Goal: Task Accomplishment & Management: Complete application form

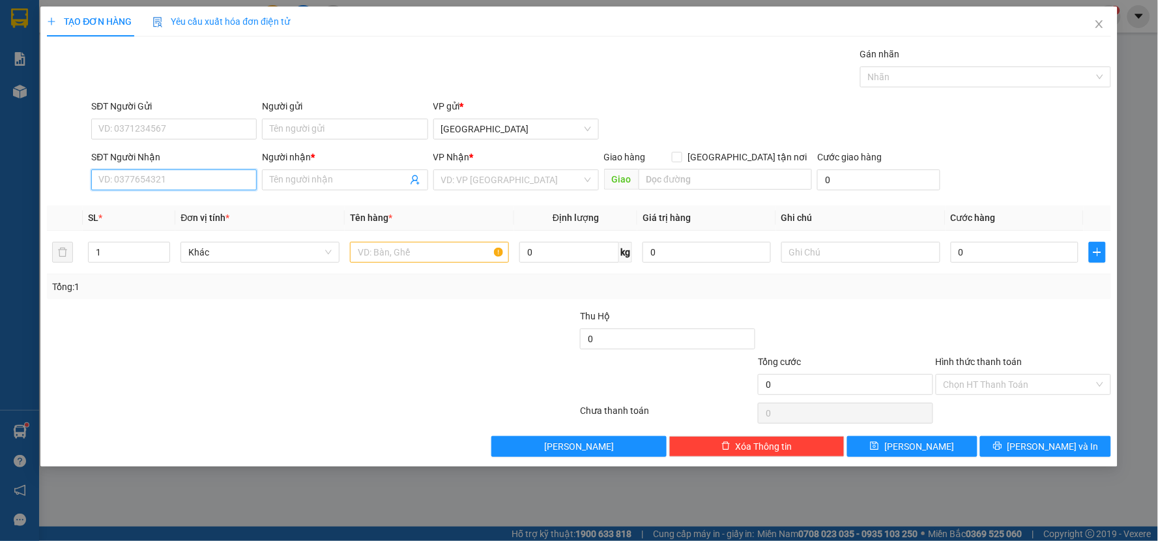
click at [227, 177] on input "SĐT Người Nhận" at bounding box center [174, 179] width 166 height 21
type input "0963885890"
click at [300, 178] on input "Người nhận *" at bounding box center [338, 180] width 137 height 14
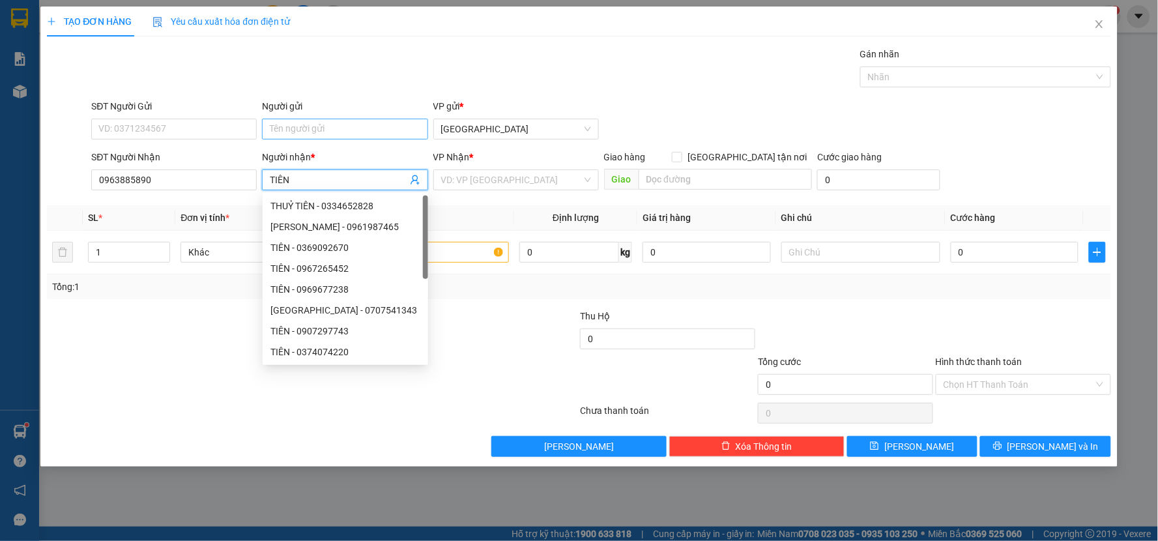
type input "TIÊN"
click at [297, 126] on input "Người gửi" at bounding box center [345, 129] width 166 height 21
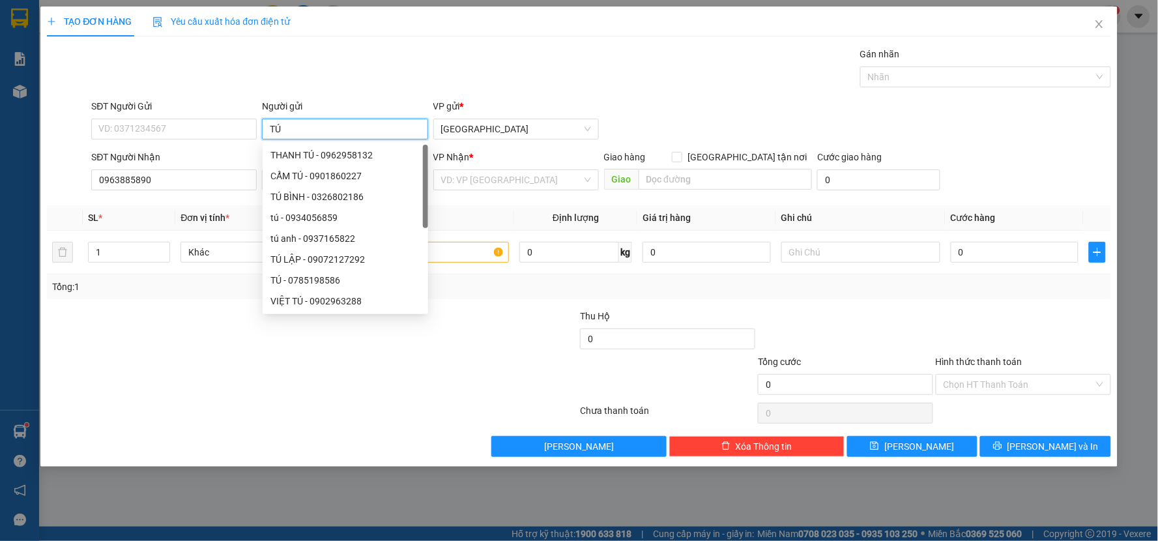
type input "TÚ"
click at [460, 101] on b "*" at bounding box center [462, 106] width 4 height 10
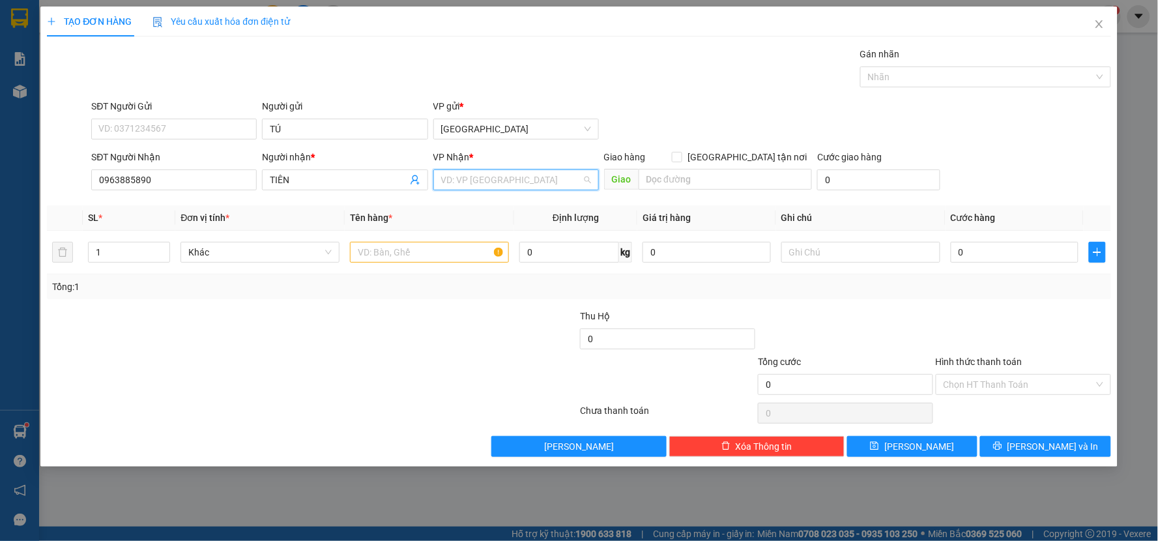
drag, startPoint x: 478, startPoint y: 177, endPoint x: 486, endPoint y: 240, distance: 63.0
click at [478, 178] on input "search" at bounding box center [511, 180] width 141 height 20
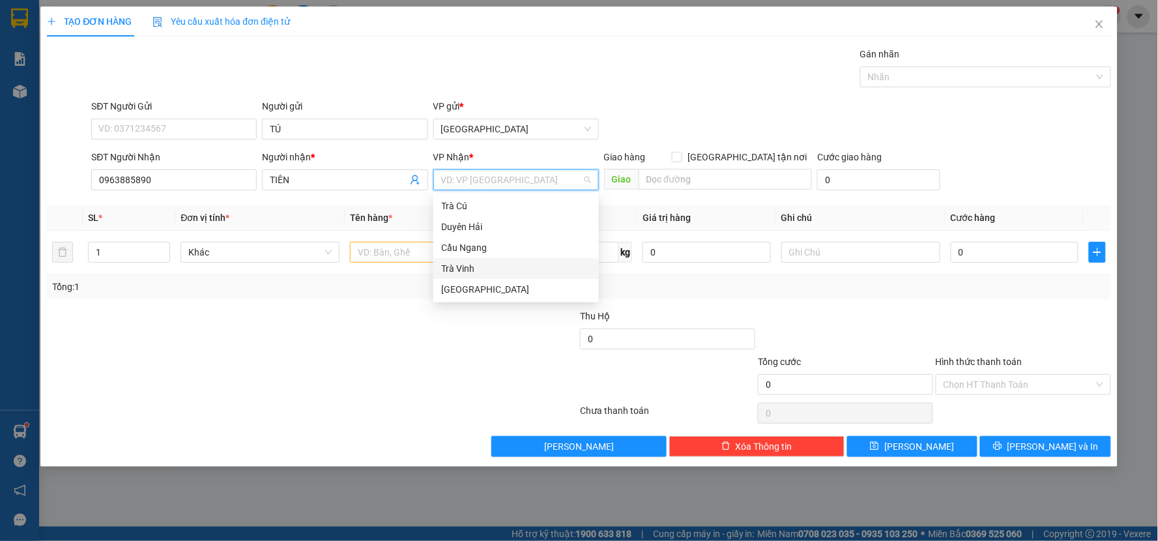
click at [483, 266] on div "Trà Vinh" at bounding box center [516, 268] width 150 height 14
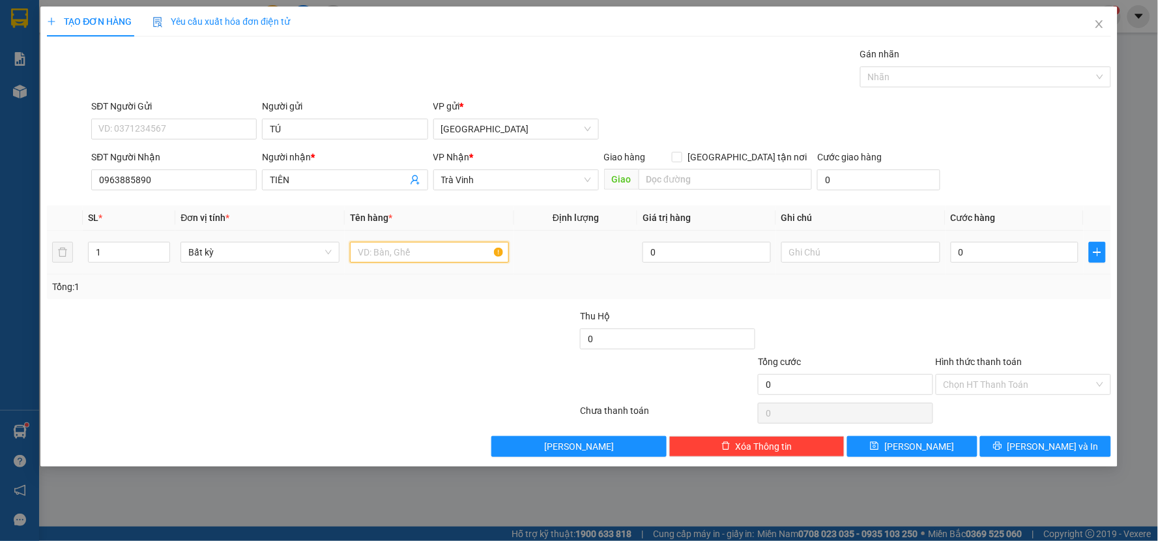
click at [389, 253] on input "text" at bounding box center [429, 252] width 159 height 21
type input "THÙNG"
click at [1002, 270] on td "0" at bounding box center [1015, 253] width 139 height 44
click at [1014, 257] on input "0" at bounding box center [1015, 252] width 128 height 21
type input "2"
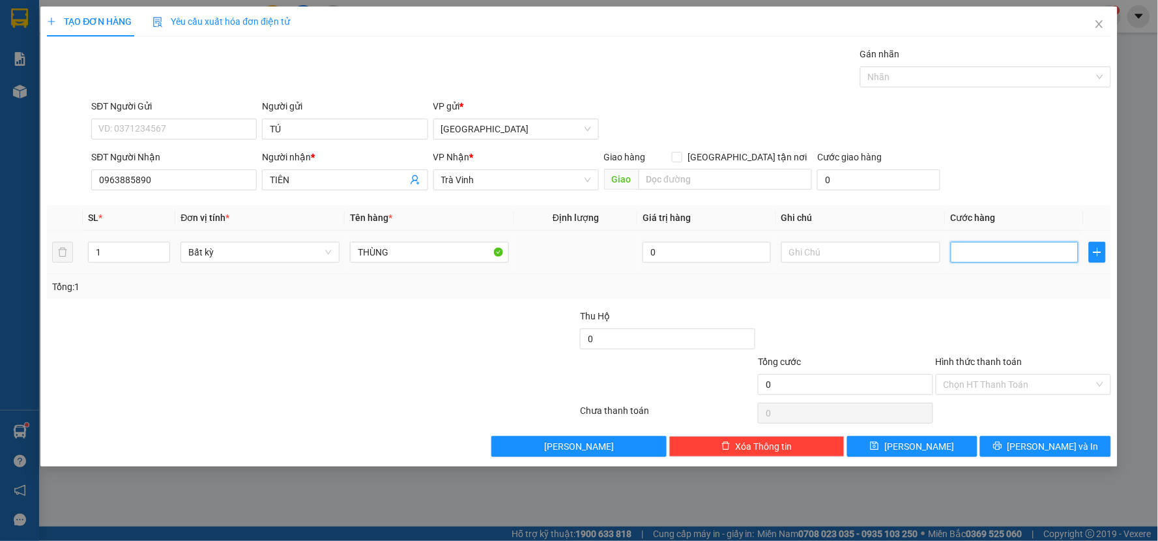
type input "2"
type input "20"
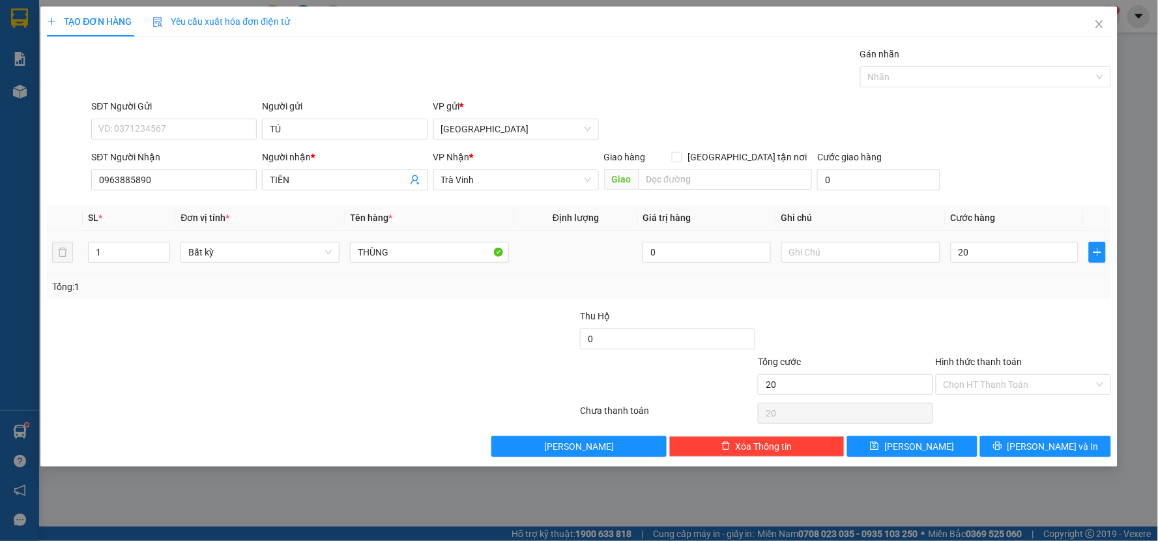
type input "20.000"
drag, startPoint x: 1021, startPoint y: 302, endPoint x: 1029, endPoint y: 370, distance: 68.8
click at [1024, 308] on div "Transit Pickup Surcharge Ids Transit Deliver Surcharge Ids Transit Deliver Surc…" at bounding box center [579, 252] width 1064 height 410
click at [1033, 391] on input "Hình thức thanh toán" at bounding box center [1019, 385] width 151 height 20
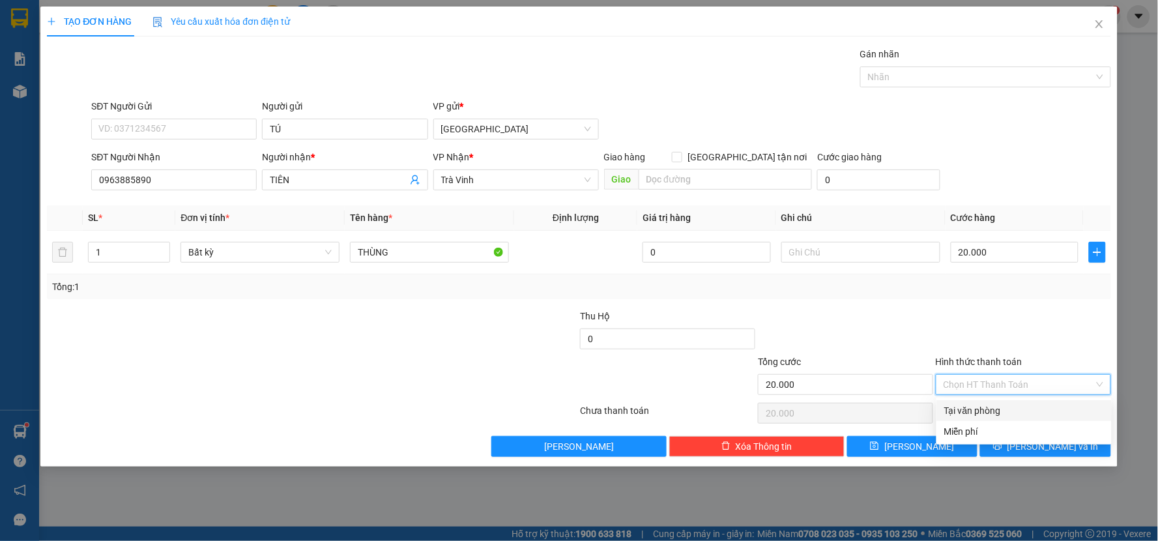
drag, startPoint x: 1031, startPoint y: 403, endPoint x: 1036, endPoint y: 416, distance: 14.0
click at [1034, 409] on div "Tại văn phòng" at bounding box center [1024, 410] width 160 height 14
type input "0"
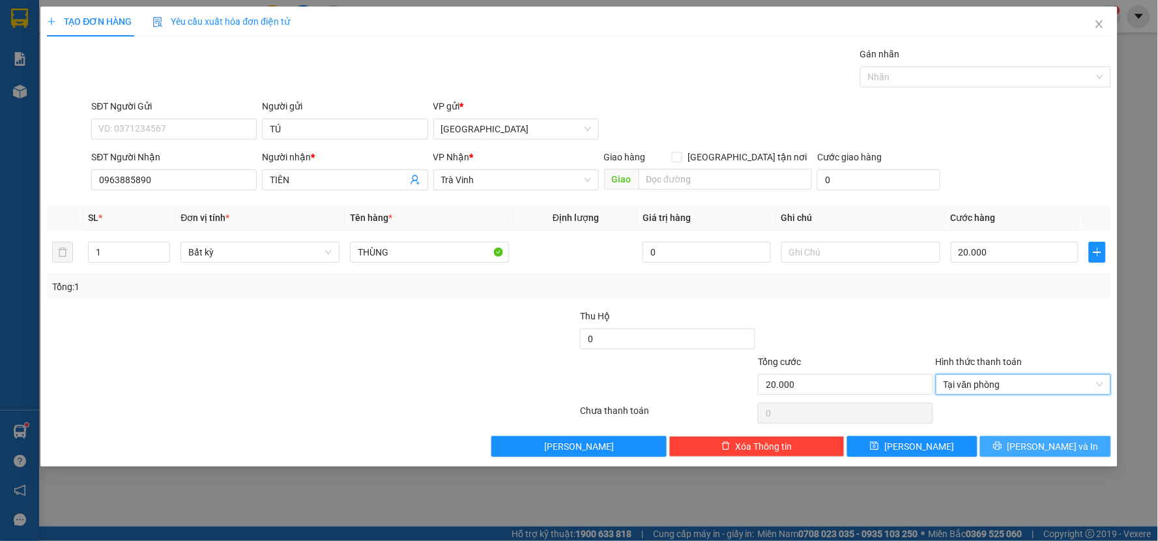
click at [1044, 437] on button "[PERSON_NAME] và In" at bounding box center [1045, 446] width 131 height 21
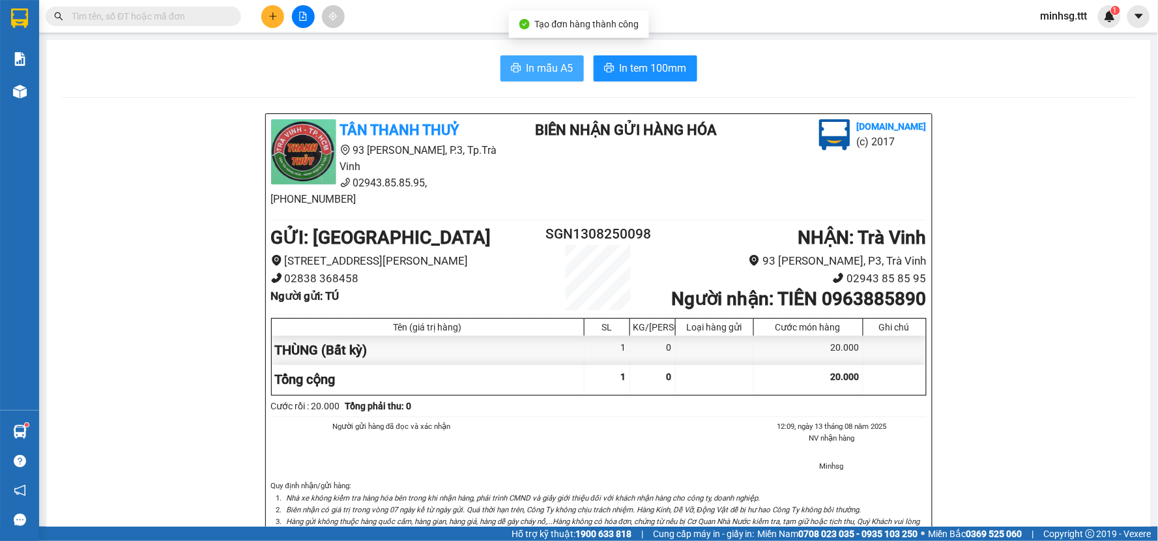
click at [530, 78] on button "In mẫu A5" at bounding box center [542, 68] width 83 height 26
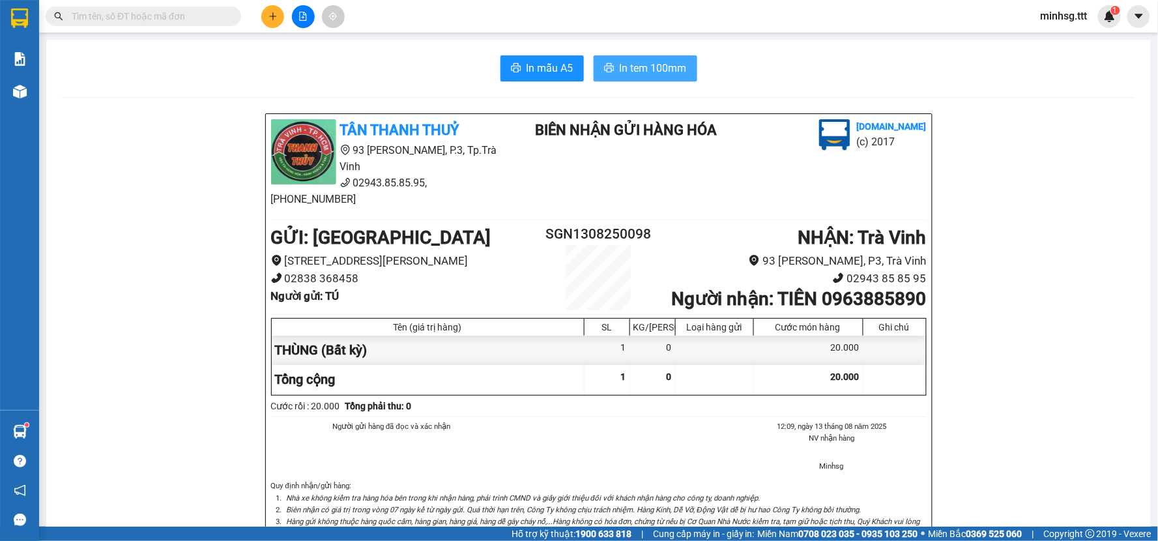
click at [639, 69] on span "In tem 100mm" at bounding box center [653, 68] width 67 height 16
